Goal: Transaction & Acquisition: Register for event/course

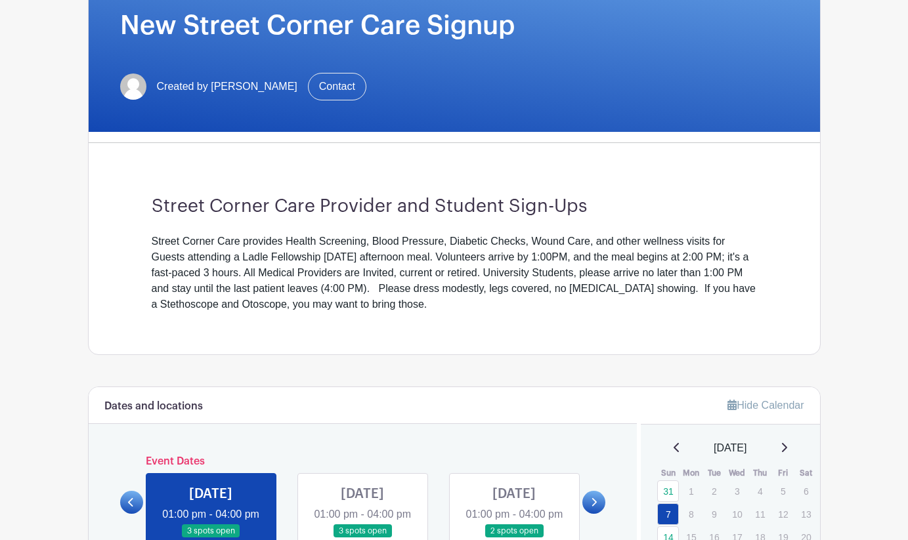
scroll to position [213, 0]
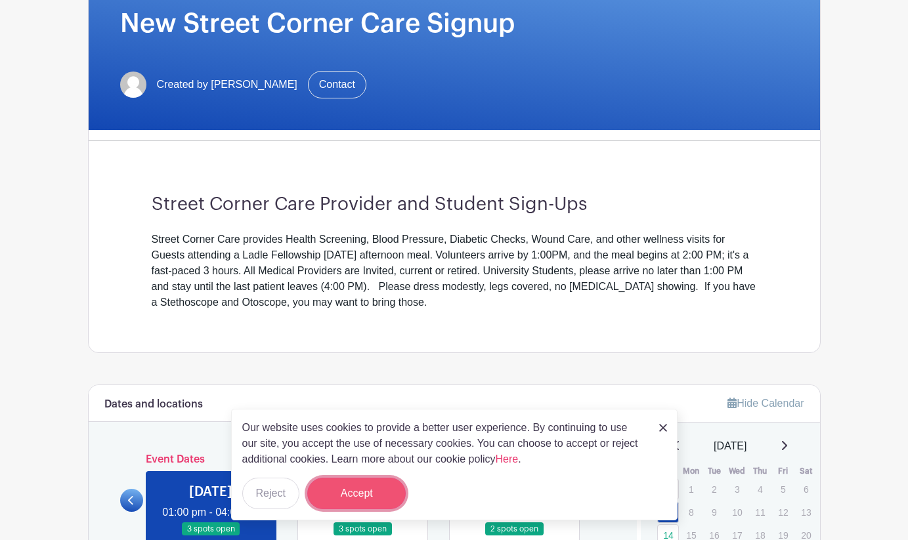
click at [350, 486] on button "Accept" at bounding box center [356, 494] width 98 height 32
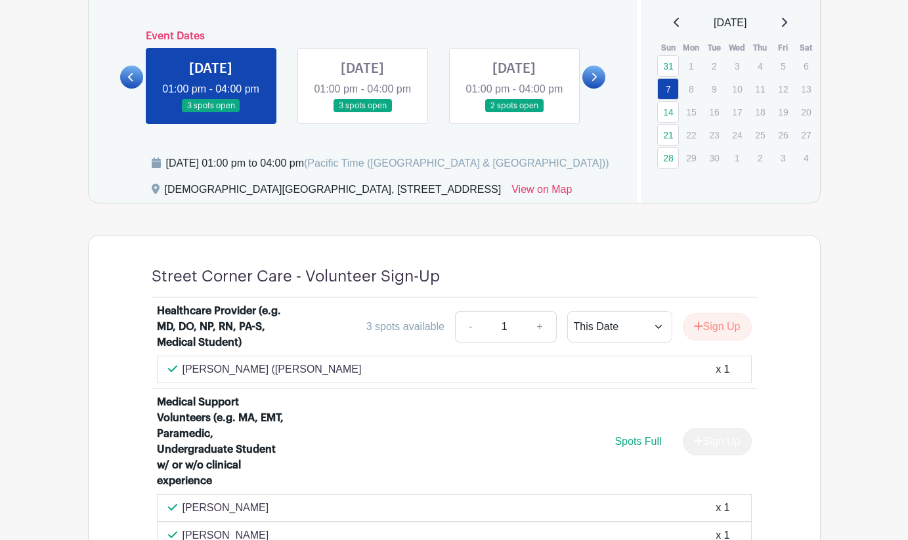
scroll to position [610, 0]
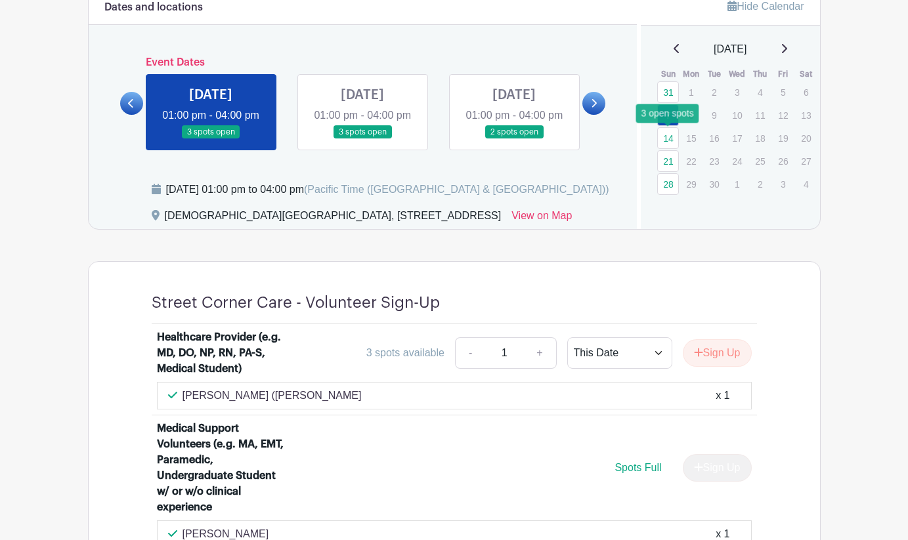
click at [663, 140] on link "14" at bounding box center [668, 138] width 22 height 22
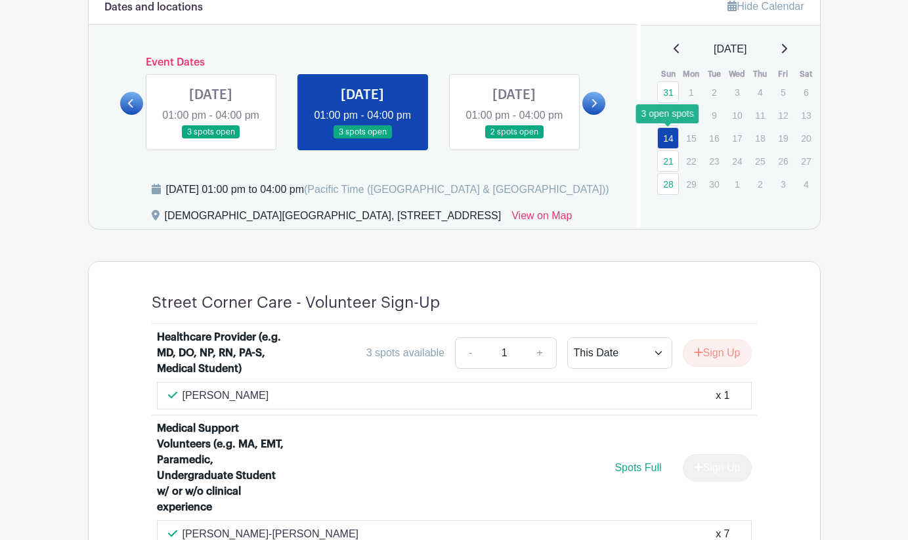
click at [669, 138] on link "14" at bounding box center [668, 138] width 22 height 22
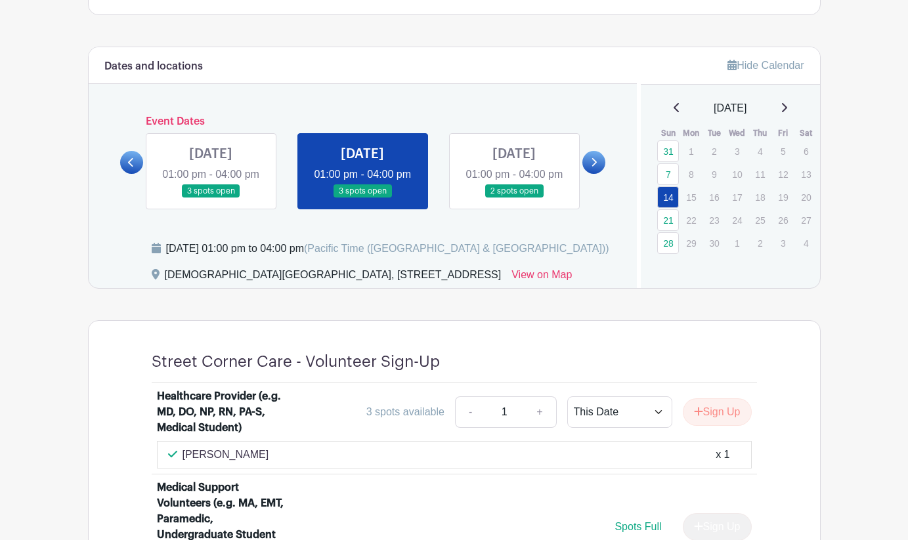
scroll to position [546, 0]
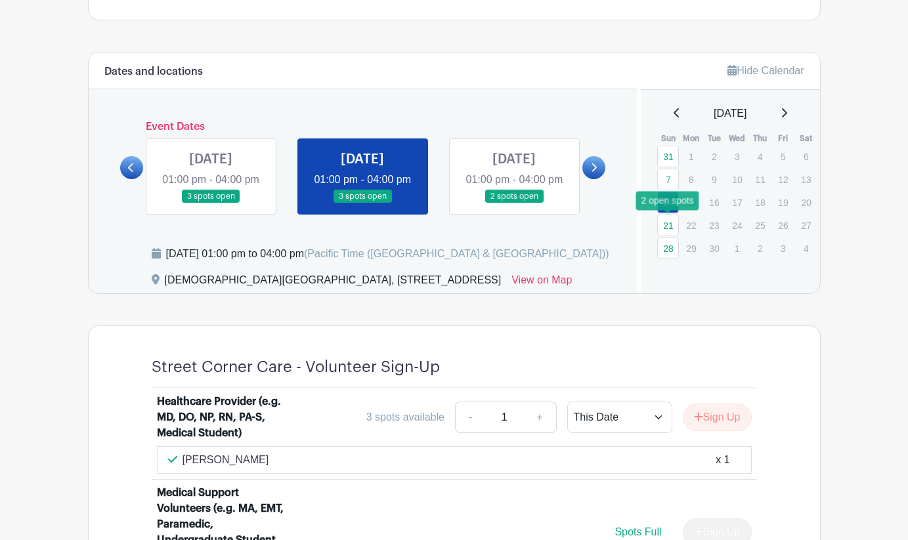
click at [671, 228] on link "21" at bounding box center [668, 226] width 22 height 22
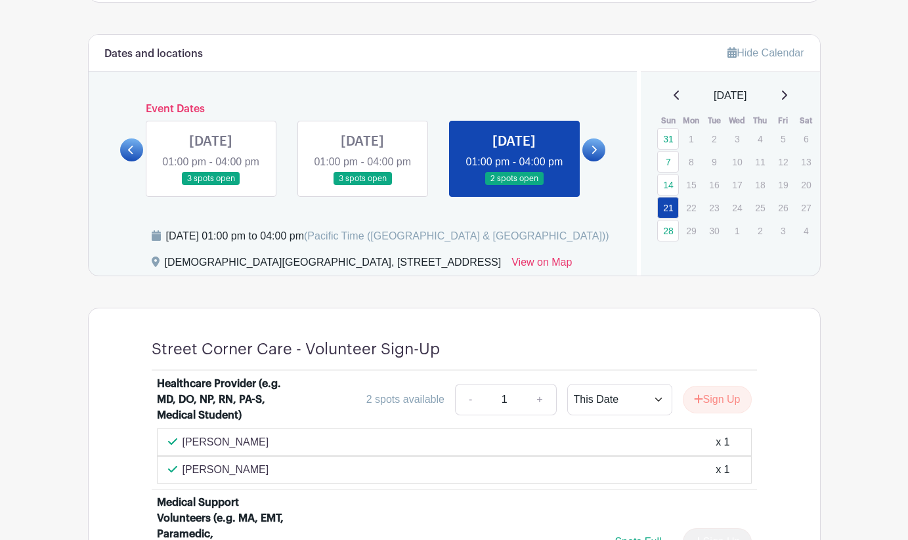
scroll to position [560, 0]
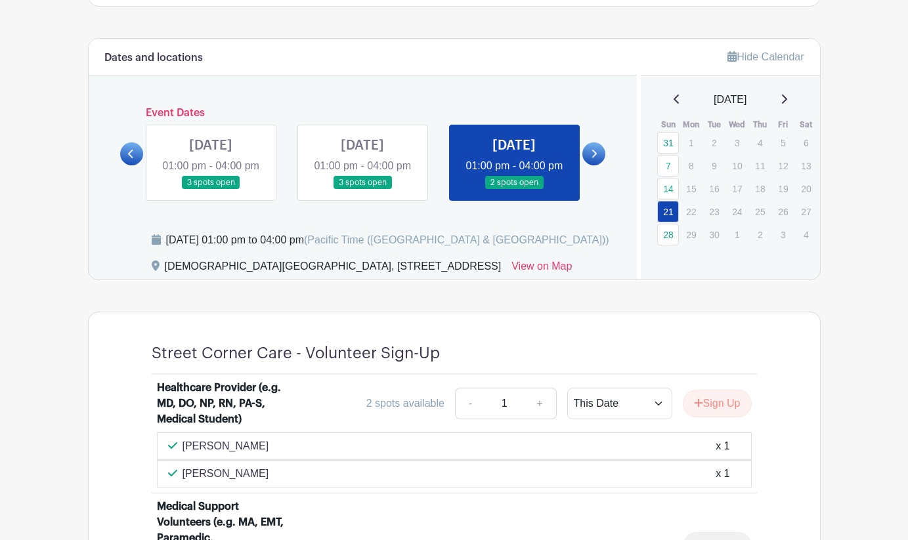
click at [599, 159] on link at bounding box center [593, 153] width 23 height 23
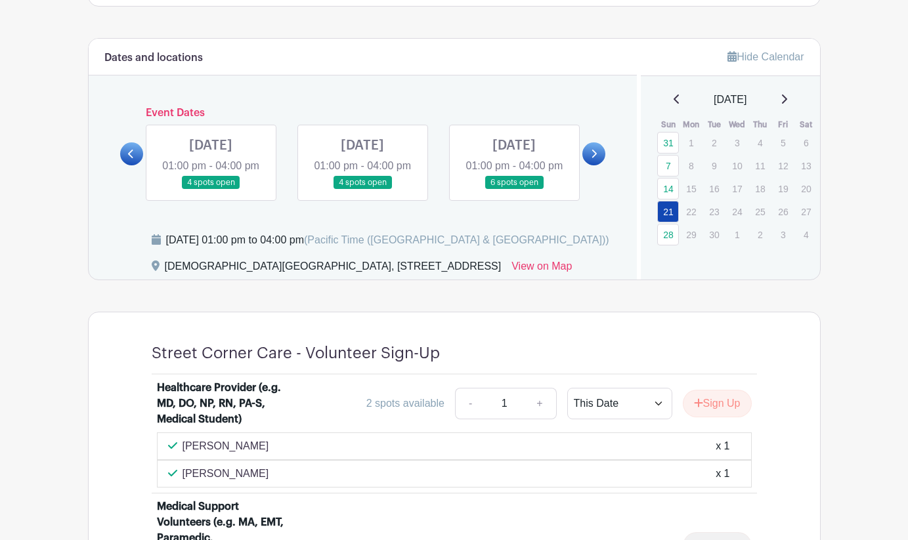
click at [211, 190] on link at bounding box center [211, 190] width 0 height 0
click at [666, 239] on link "28" at bounding box center [668, 235] width 22 height 22
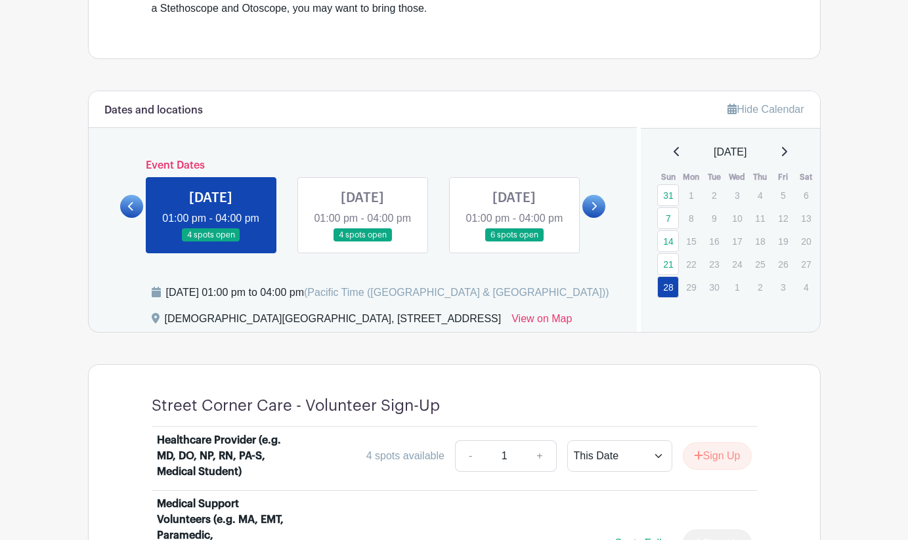
scroll to position [498, 0]
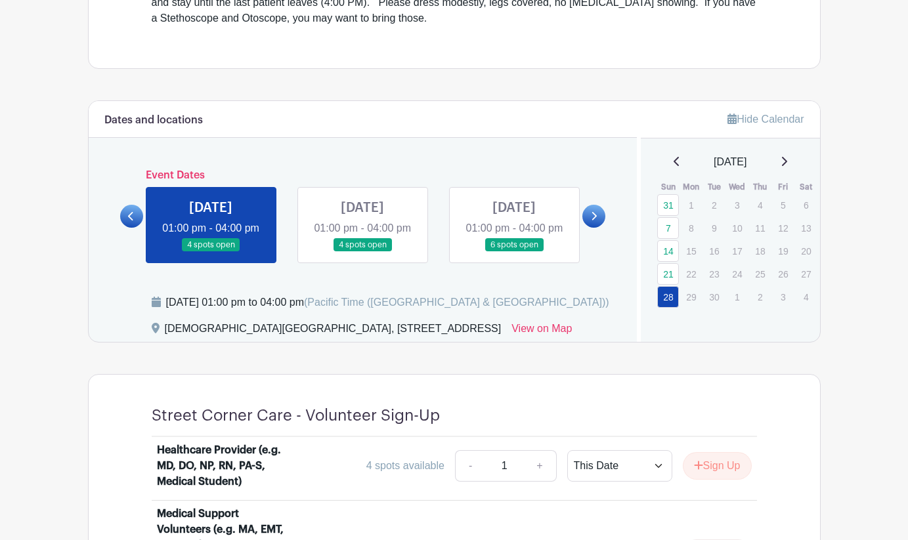
click at [362, 252] on link at bounding box center [362, 252] width 0 height 0
click at [787, 156] on icon at bounding box center [783, 161] width 7 height 11
click at [362, 252] on link at bounding box center [362, 252] width 0 height 0
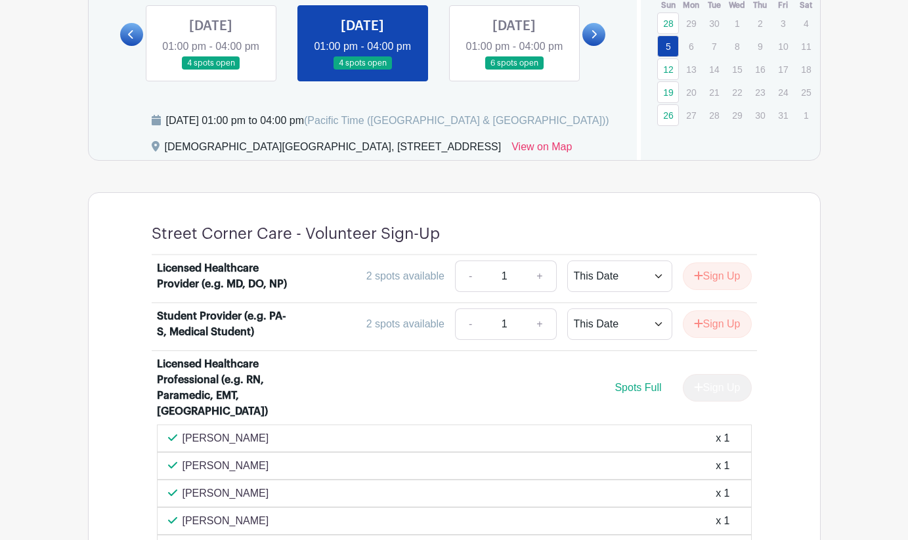
scroll to position [652, 0]
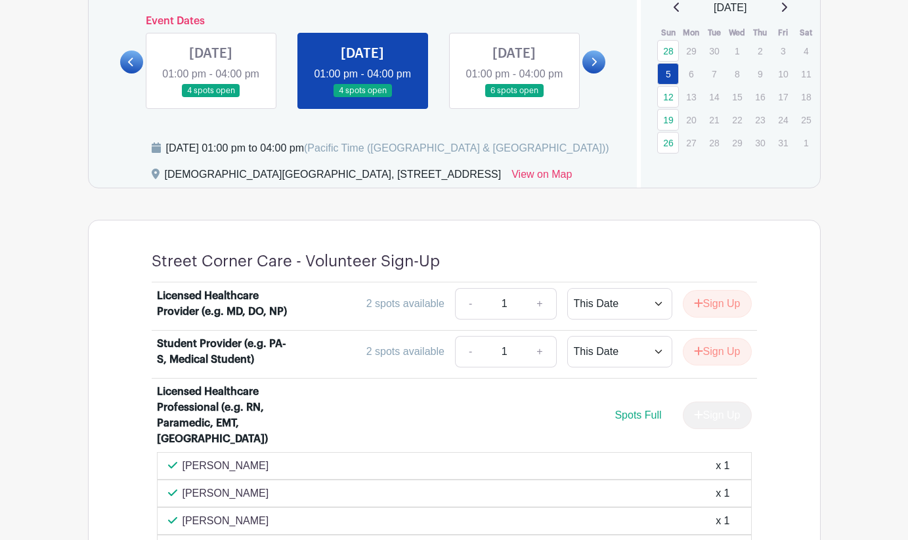
click at [514, 98] on link at bounding box center [514, 98] width 0 height 0
click at [660, 95] on link "12" at bounding box center [668, 97] width 22 height 22
click at [666, 101] on link "12" at bounding box center [668, 97] width 22 height 22
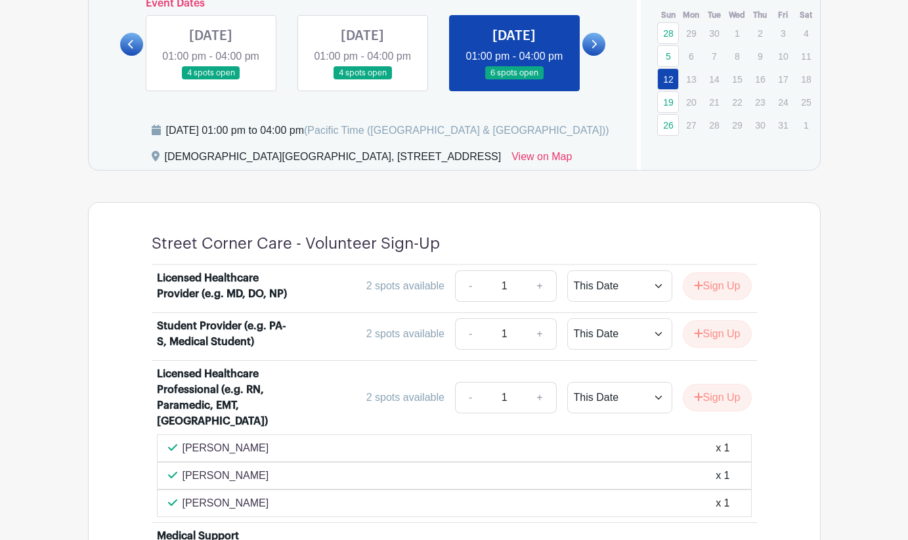
scroll to position [653, 0]
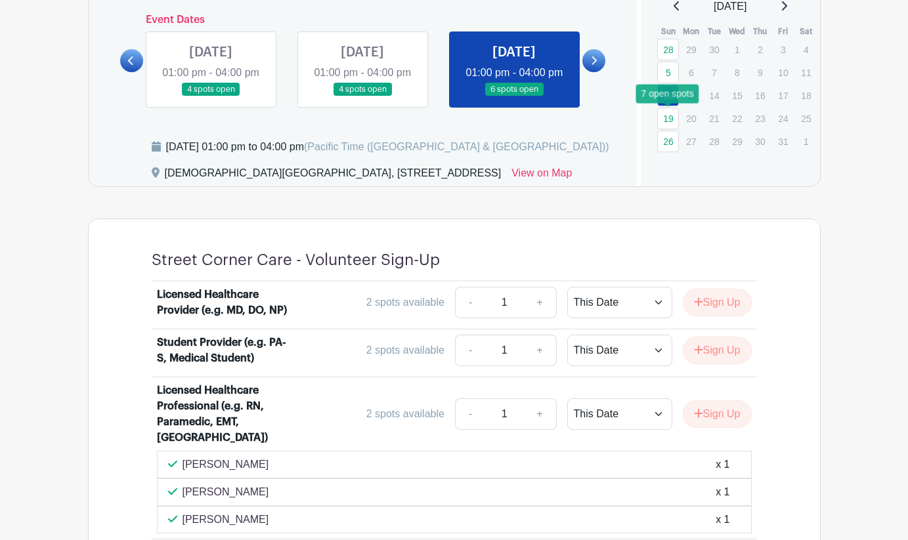
click at [666, 121] on link "19" at bounding box center [668, 119] width 22 height 22
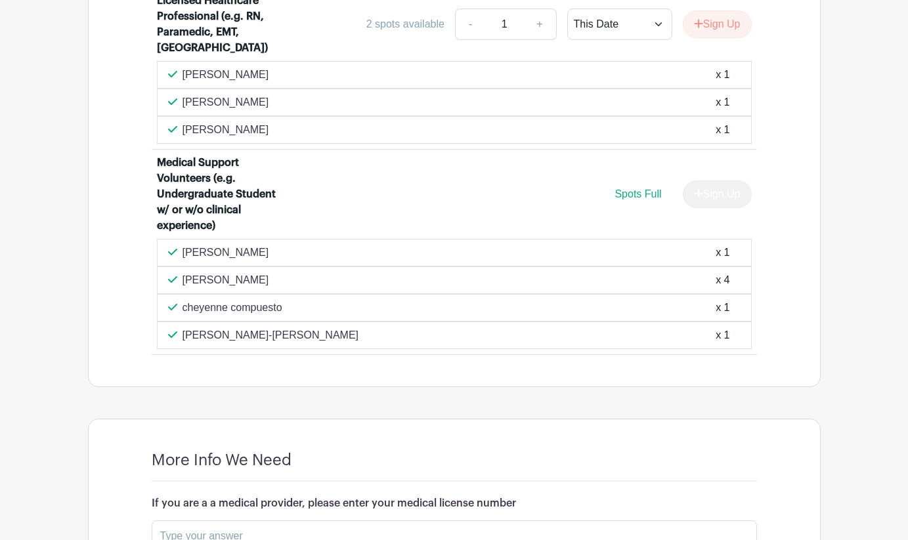
scroll to position [1034, 0]
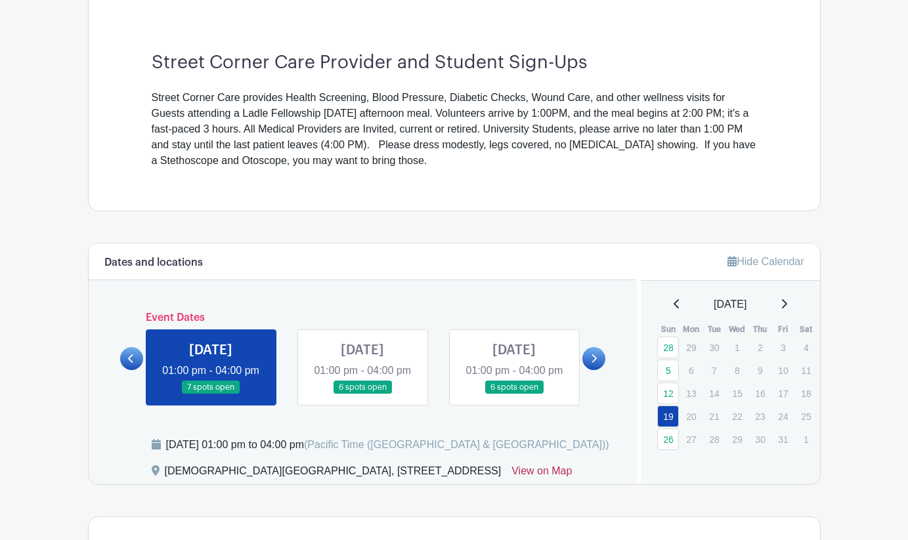
scroll to position [354, 0]
